Goal: Task Accomplishment & Management: Manage account settings

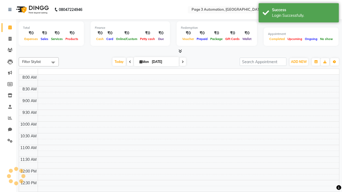
select select "en"
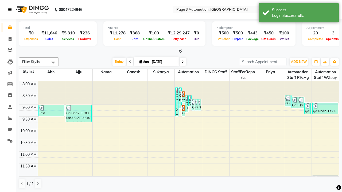
click at [11, 10] on icon at bounding box center [9, 10] width 3 height 4
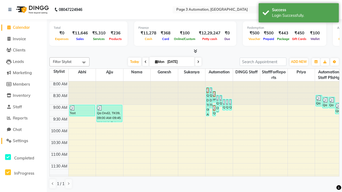
click at [23, 141] on span "Settings" at bounding box center [20, 140] width 15 height 5
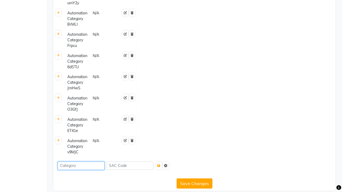
type input "Automation Category 8wja1"
click at [160, 164] on icon "submit" at bounding box center [158, 165] width 3 height 3
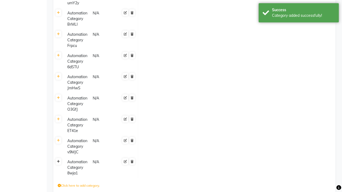
click at [299, 14] on div "Category added successfully!" at bounding box center [303, 16] width 63 height 6
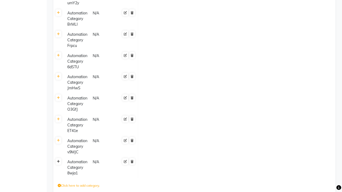
click at [58, 160] on icon at bounding box center [58, 161] width 3 height 3
click at [143, 162] on icon at bounding box center [143, 163] width 3 height 3
type input "1000"
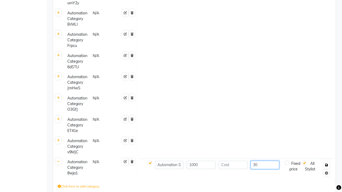
type input "30"
click at [327, 164] on icon "button" at bounding box center [326, 165] width 3 height 3
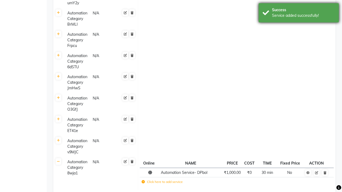
click at [299, 14] on div "Service added successfully!" at bounding box center [303, 16] width 63 height 6
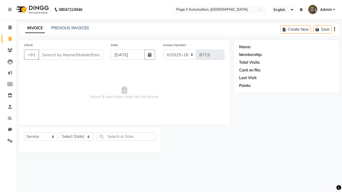
select select "2774"
select select "service"
select select "711"
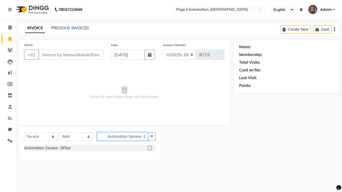
scroll to position [0, 1]
type input "Automation Service- DPbol"
click at [11, 10] on icon at bounding box center [9, 10] width 3 height 4
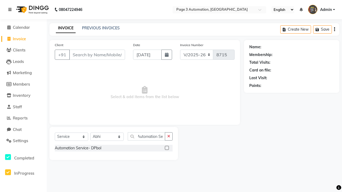
scroll to position [0, 0]
click at [23, 141] on span "Settings" at bounding box center [20, 140] width 15 height 5
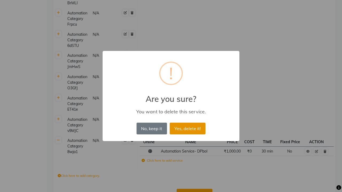
click at [188, 129] on button "Yes, delete it!" at bounding box center [188, 129] width 36 height 12
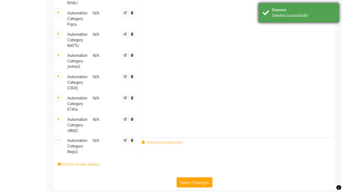
click at [299, 14] on div "Deleted successfully!" at bounding box center [303, 16] width 63 height 6
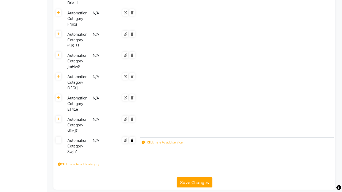
click at [132, 139] on icon at bounding box center [132, 140] width 3 height 3
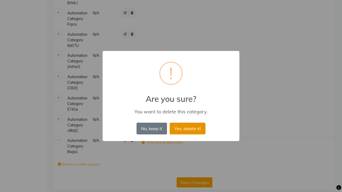
click at [188, 129] on button "Yes, delete it!" at bounding box center [188, 129] width 36 height 12
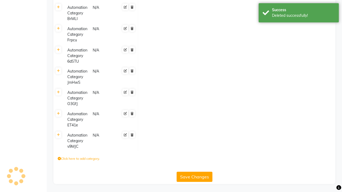
scroll to position [2548, 0]
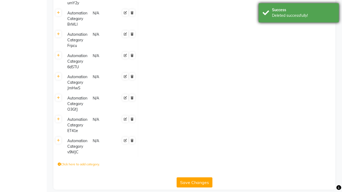
click at [299, 14] on div "Deleted successfully!" at bounding box center [303, 16] width 63 height 6
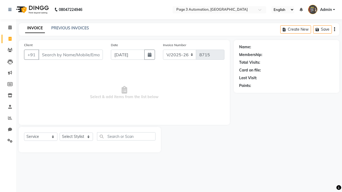
select select "2774"
select select "service"
select select "711"
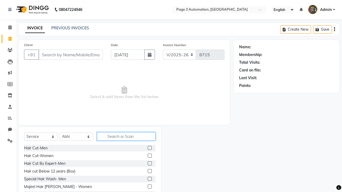
type input "Automation Service- DPbol"
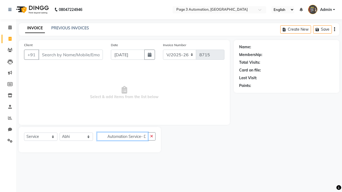
scroll to position [0, 1]
